Goal: Find specific page/section: Find specific page/section

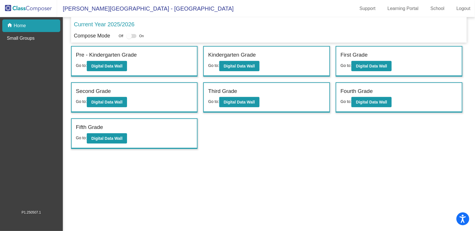
click at [367, 71] on div "First Grade Go to: Digital Data Wall" at bounding box center [399, 61] width 126 height 29
click at [369, 64] on b "Digital Data Wall" at bounding box center [371, 66] width 31 height 5
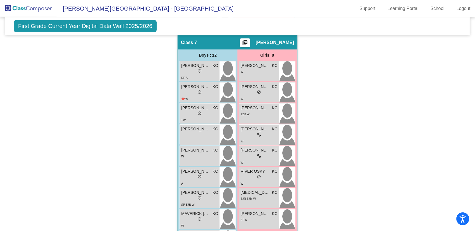
scroll to position [763, 0]
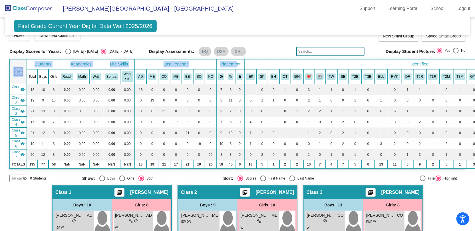
drag, startPoint x: 248, startPoint y: 58, endPoint x: 230, endPoint y: 65, distance: 19.0
click at [229, 64] on table "Students Academics Life Skills Last Teacher Placement Identified Total Boys Gir…" at bounding box center [302, 114] width 586 height 110
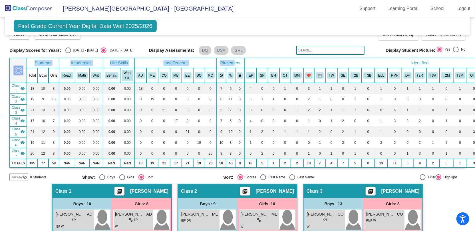
scroll to position [20, 1]
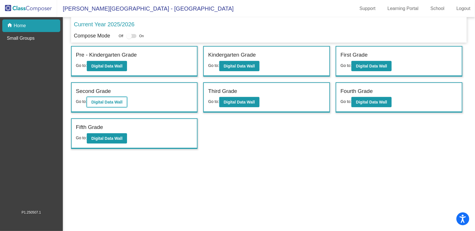
click at [102, 97] on button "Digital Data Wall" at bounding box center [107, 102] width 40 height 10
